Goal: Check status: Check status

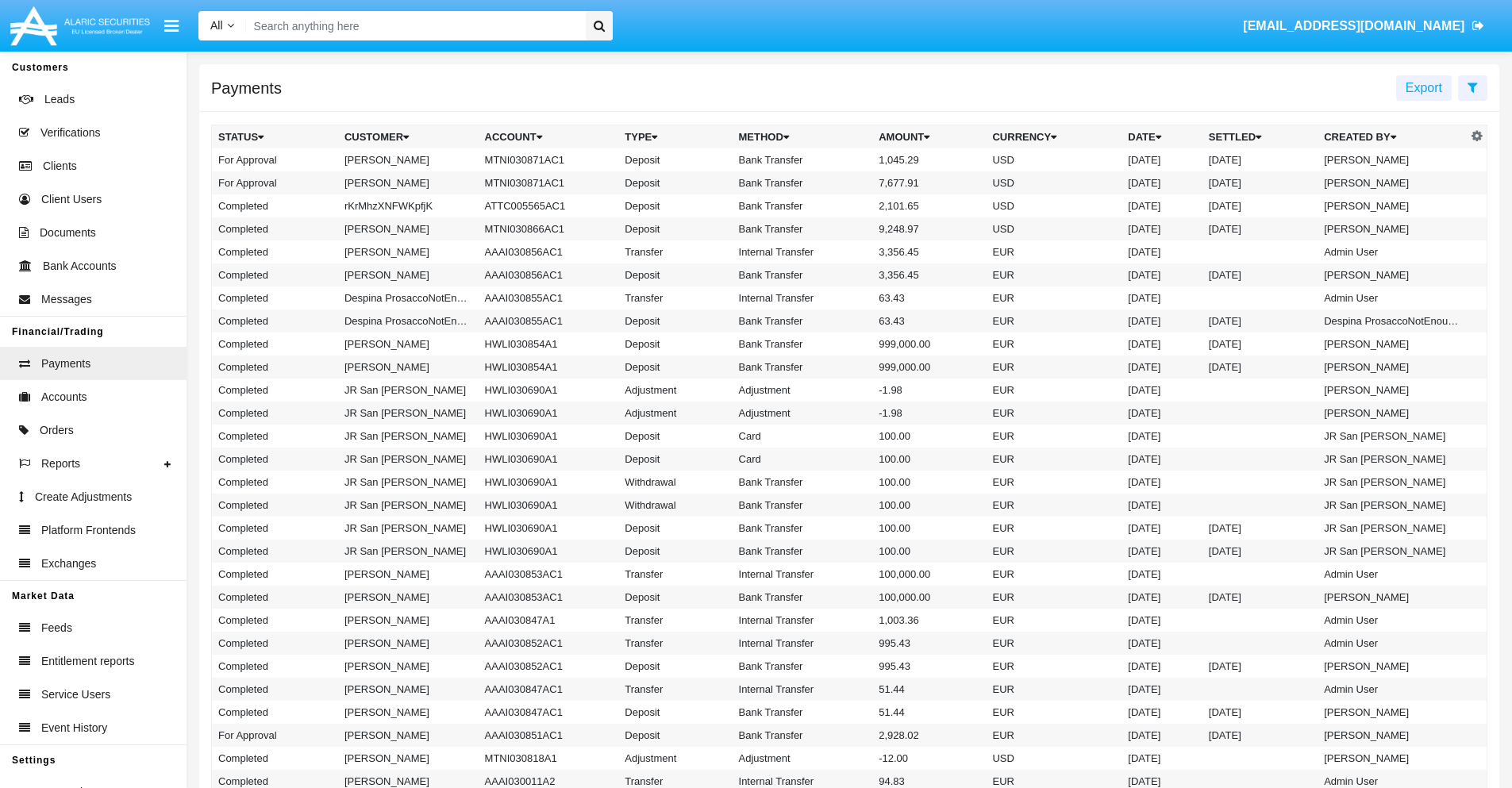
click at [1473, 87] on icon at bounding box center [1472, 88] width 10 height 13
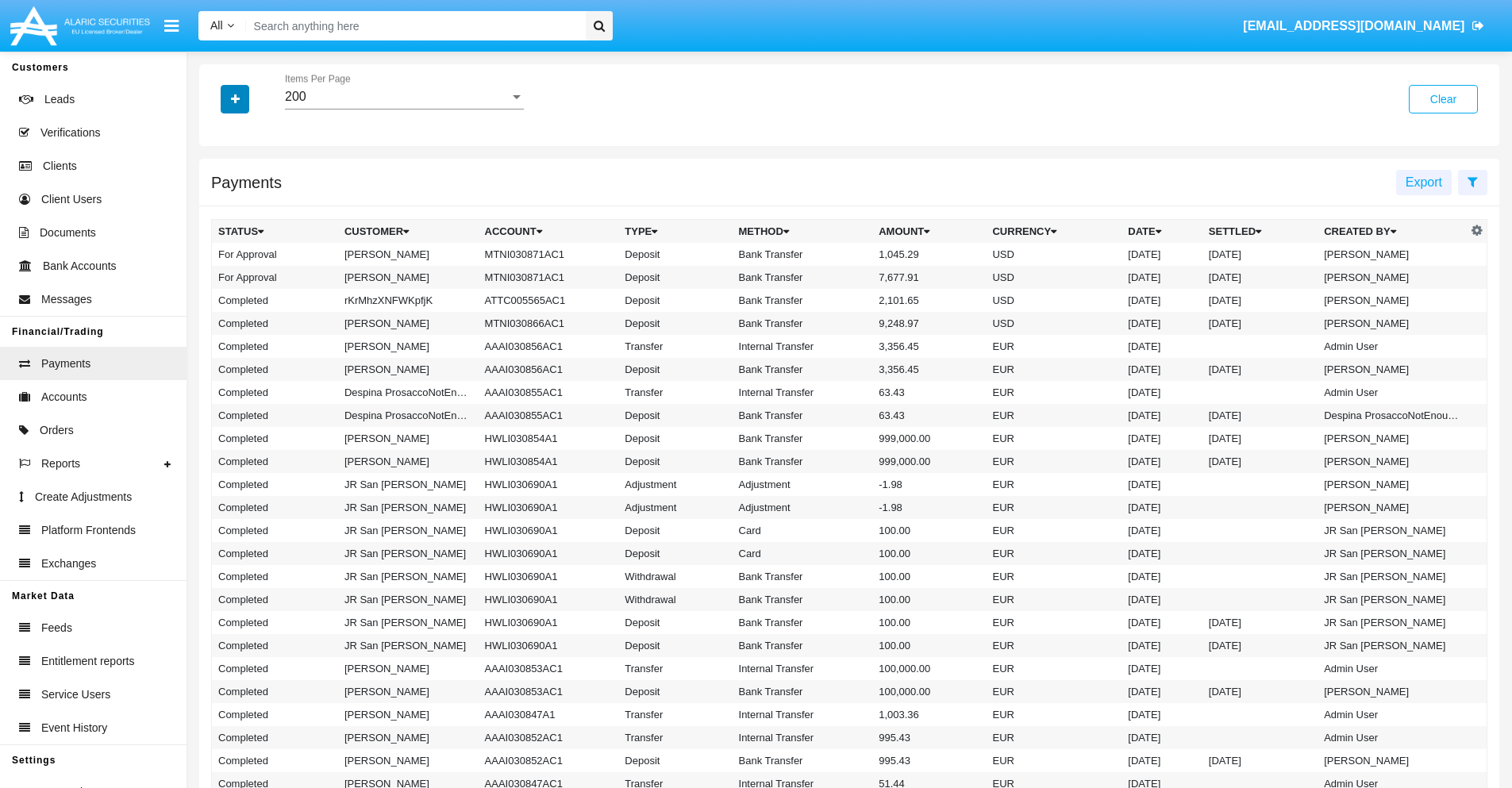
click at [235, 98] on icon "button" at bounding box center [235, 99] width 9 height 11
click at [244, 270] on span "Date" at bounding box center [245, 269] width 27 height 19
click at [218, 276] on input "Date" at bounding box center [217, 276] width 1 height 1
checkbox input "true"
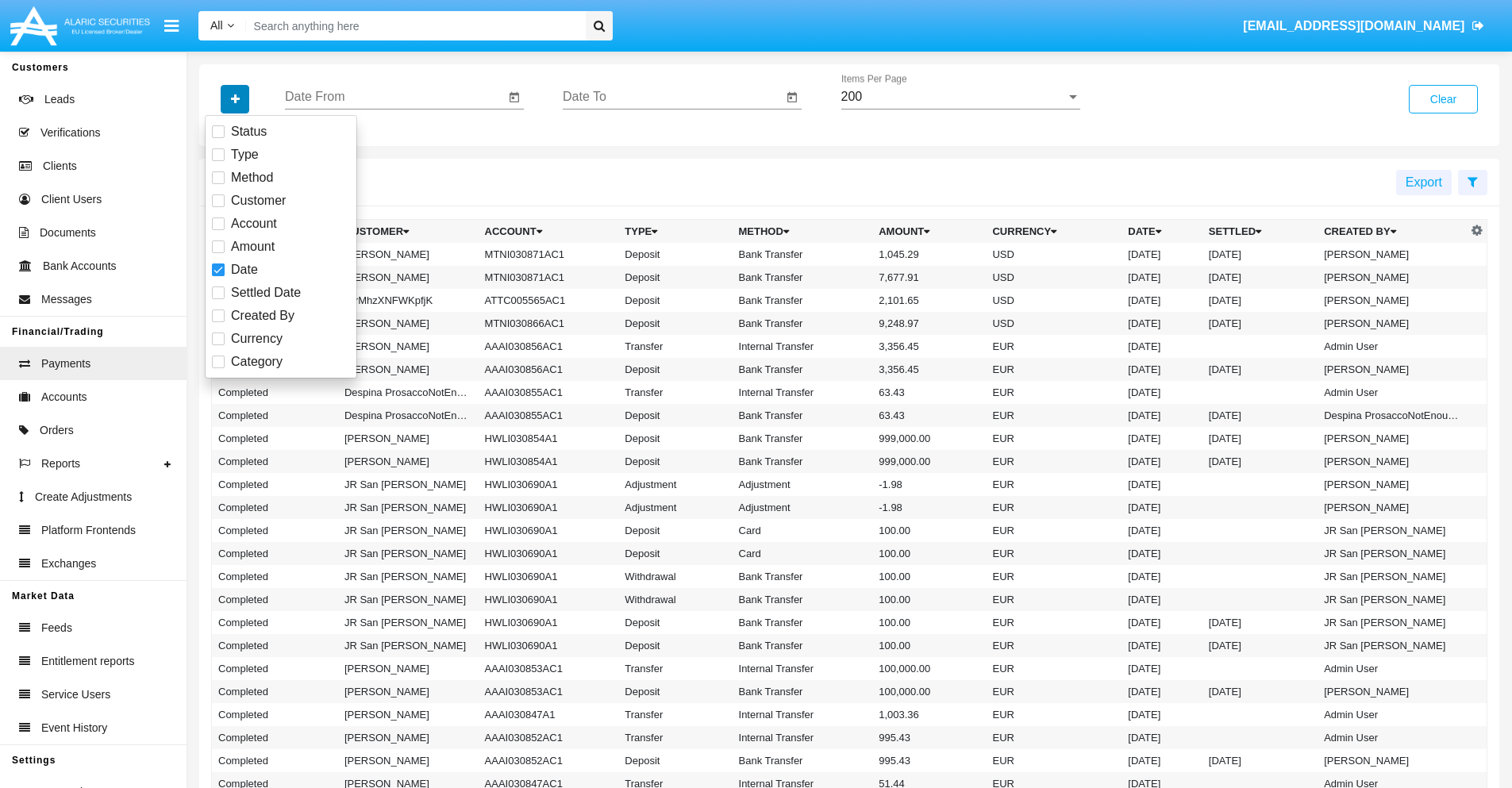
click at [235, 98] on icon "button" at bounding box center [235, 99] width 9 height 11
click at [394, 97] on input "Date From" at bounding box center [394, 97] width 220 height 15
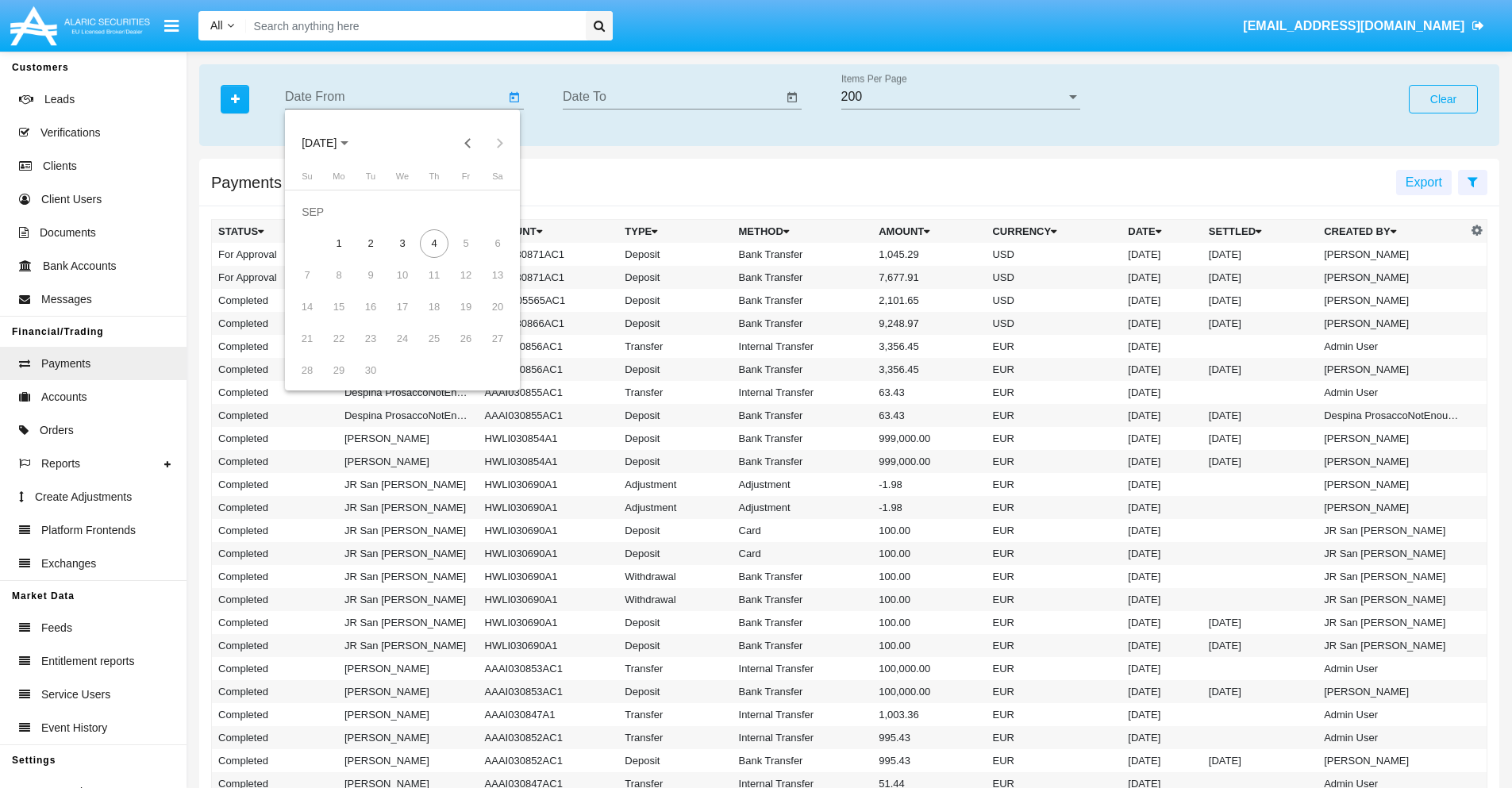
click at [332, 143] on span "[DATE]" at bounding box center [319, 143] width 35 height 13
click at [485, 351] on div "2025" at bounding box center [485, 350] width 50 height 28
click at [319, 223] on div "JAN" at bounding box center [319, 223] width 50 height 28
click at [370, 243] on div "7" at bounding box center [370, 243] width 28 height 28
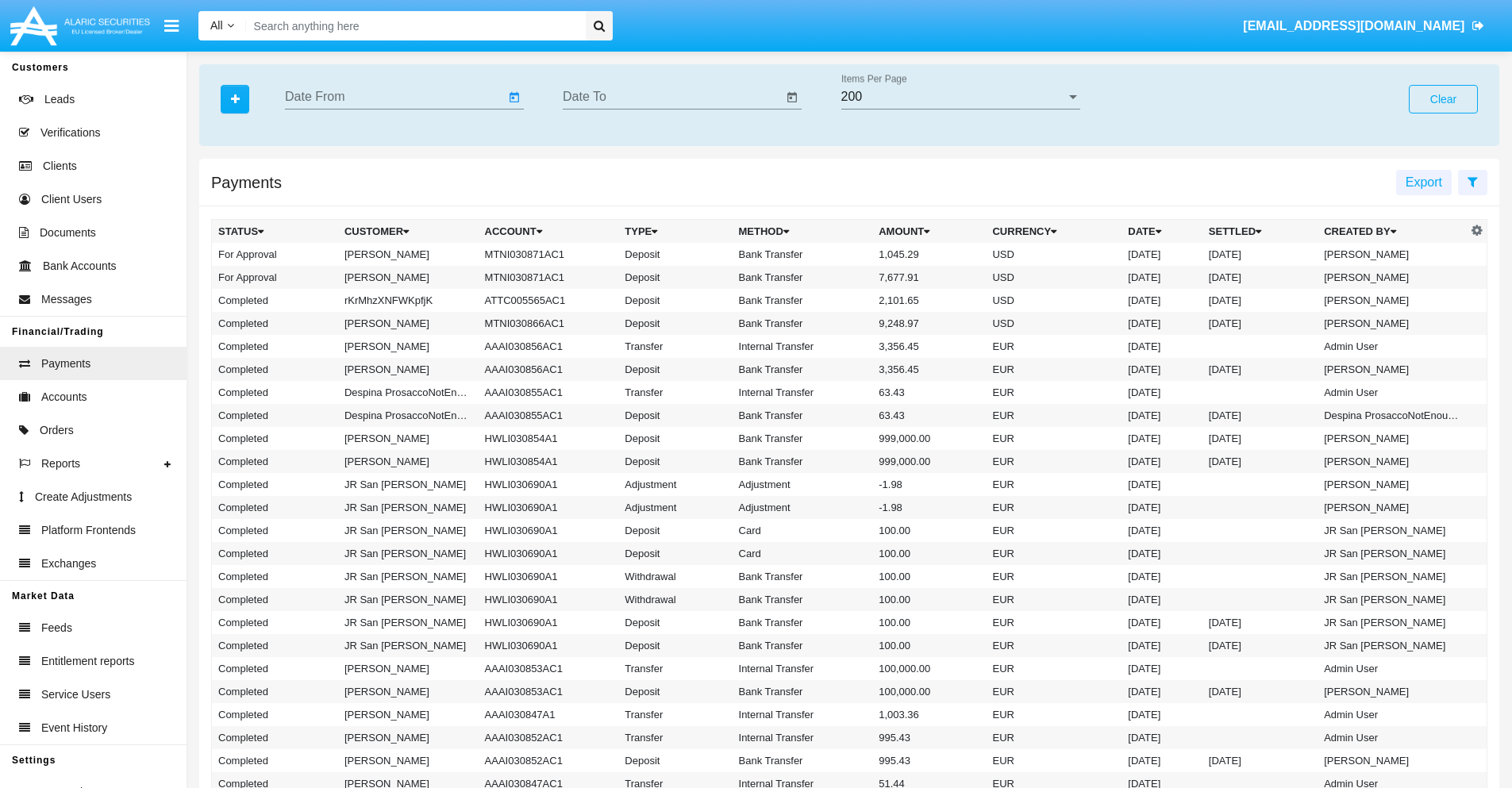
type input "[DATE]"
click at [673, 97] on input "Date To" at bounding box center [673, 97] width 220 height 15
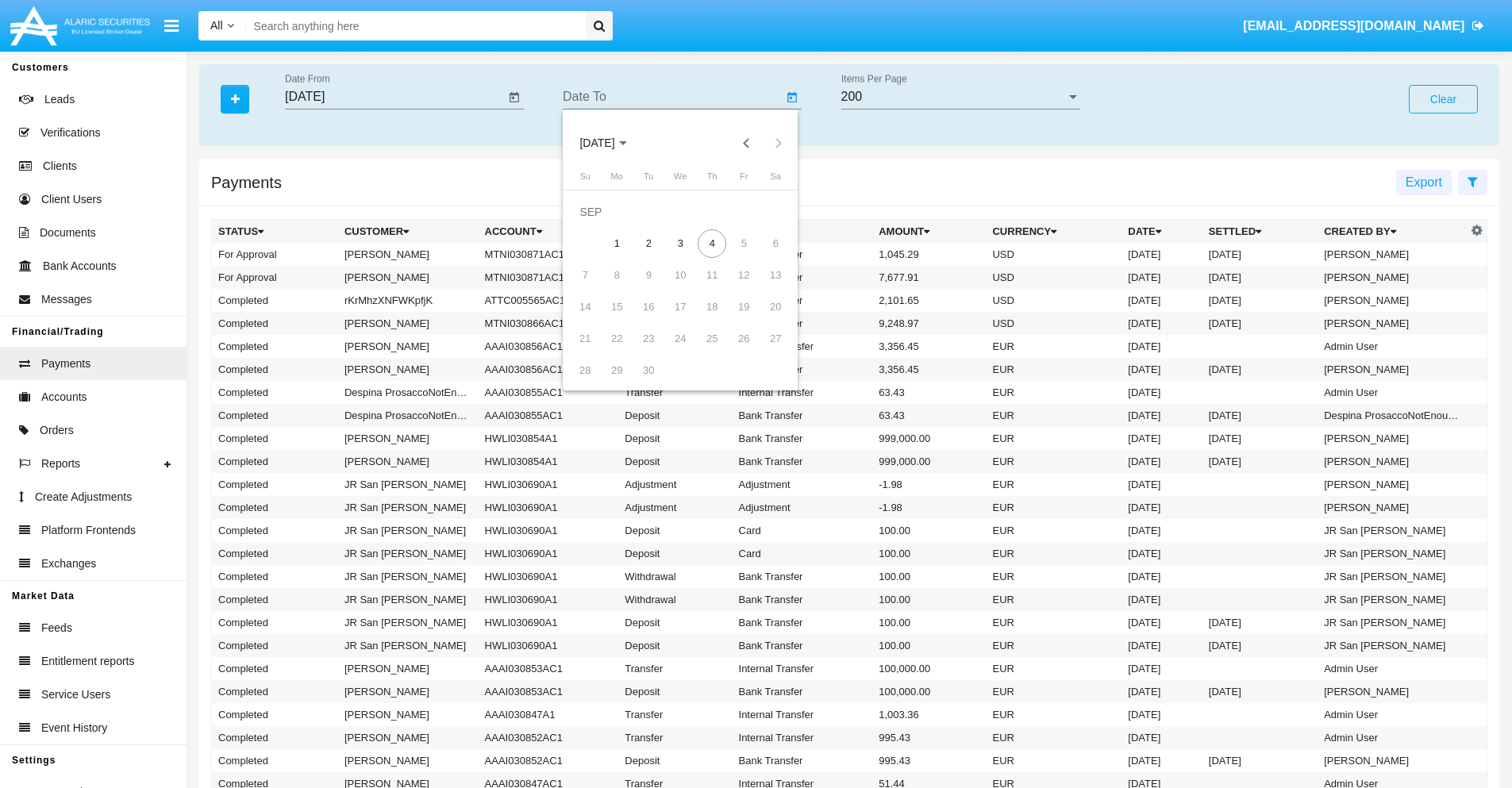
click at [610, 143] on span "[DATE]" at bounding box center [597, 143] width 35 height 13
click at [764, 351] on div "2025" at bounding box center [764, 350] width 50 height 28
click at [597, 223] on div "JAN" at bounding box center [597, 223] width 50 height 28
click at [649, 243] on div "7" at bounding box center [648, 243] width 28 height 28
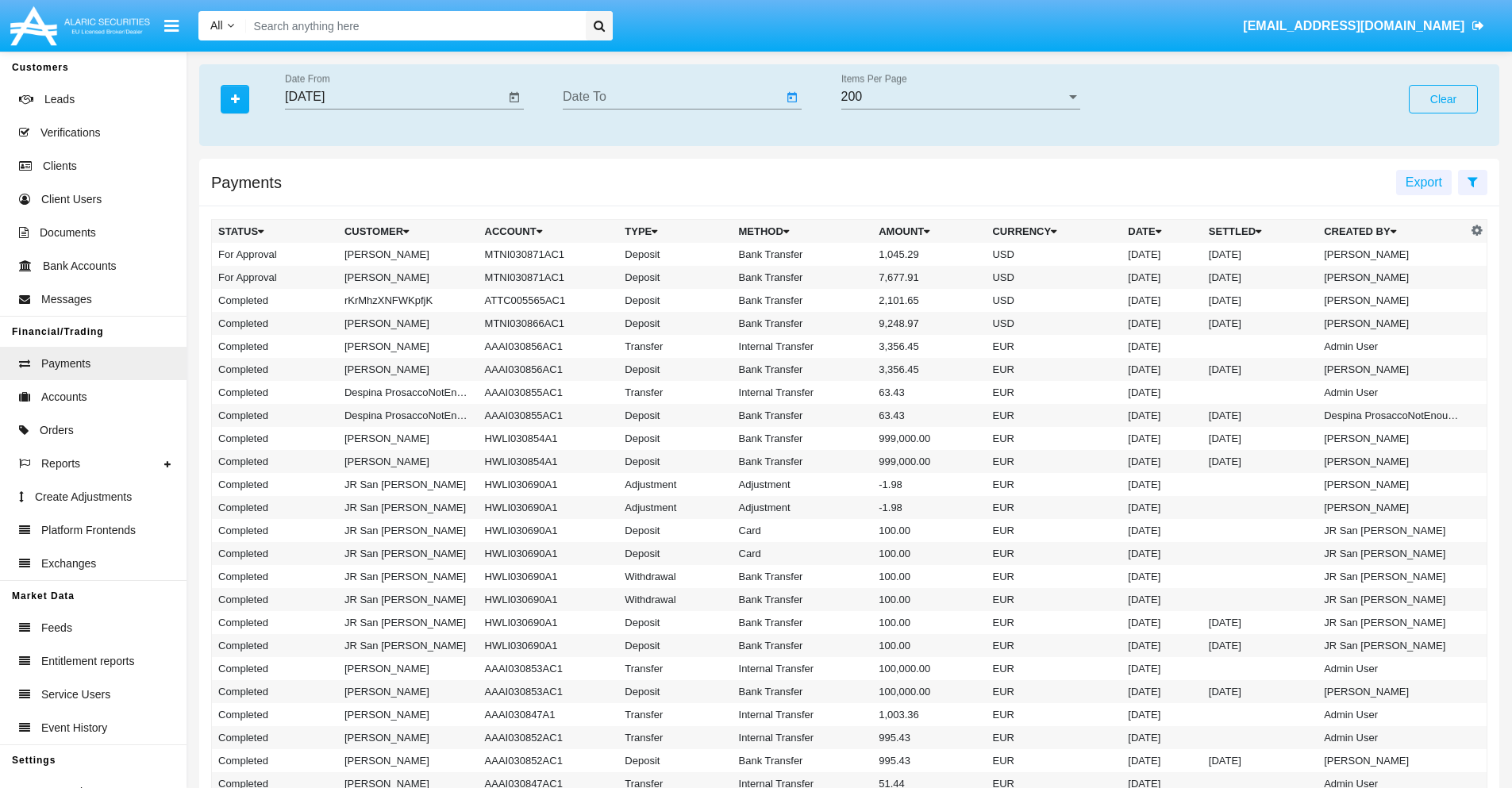
type input "[DATE]"
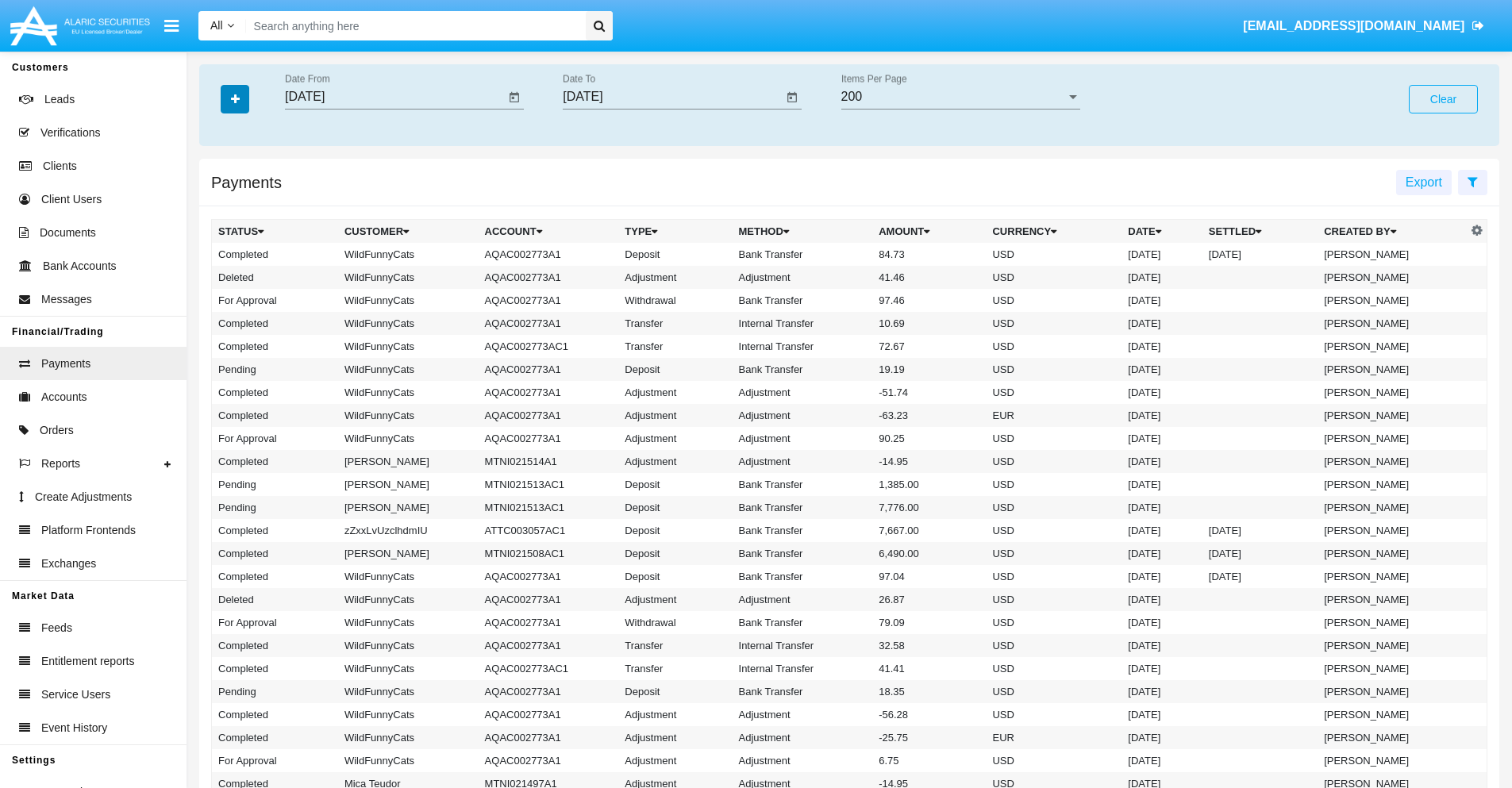
click at [235, 98] on icon "button" at bounding box center [235, 99] width 9 height 11
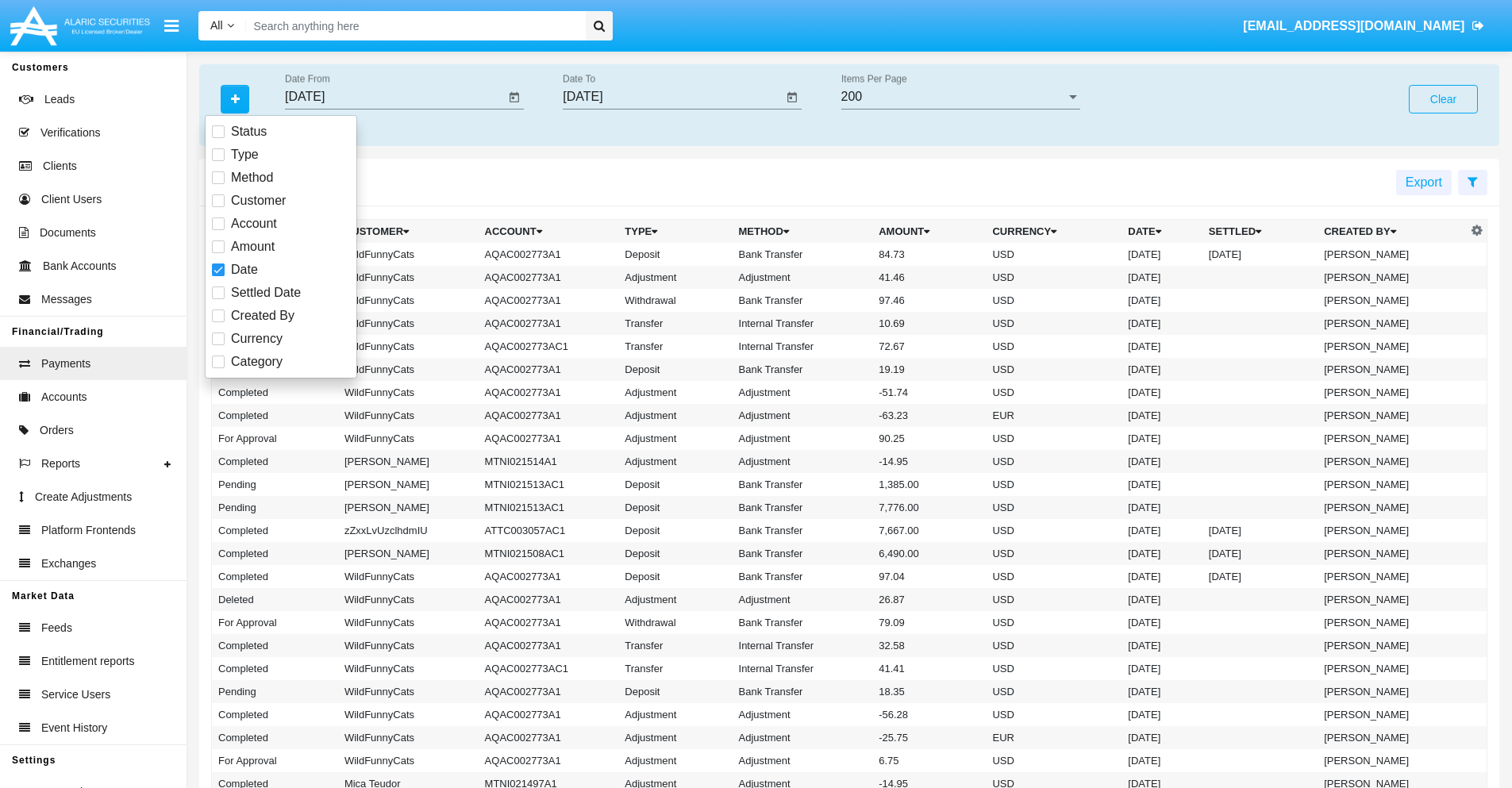
click at [256, 362] on span "Category" at bounding box center [256, 361] width 52 height 19
click at [218, 368] on input "Category" at bounding box center [217, 368] width 1 height 1
checkbox input "true"
click at [235, 98] on icon "button" at bounding box center [235, 99] width 9 height 11
